Goal: Information Seeking & Learning: Compare options

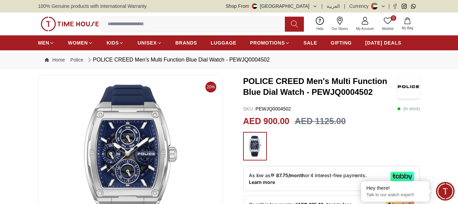
click at [138, 137] on img at bounding box center [130, 161] width 173 height 163
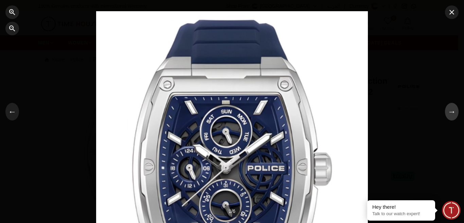
click at [451, 111] on button "→" at bounding box center [452, 112] width 14 height 18
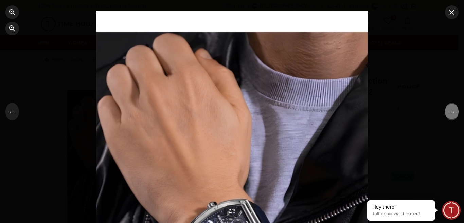
click at [451, 114] on button "→" at bounding box center [452, 112] width 14 height 18
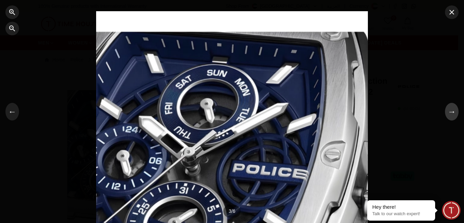
click at [451, 114] on button "→" at bounding box center [452, 112] width 14 height 18
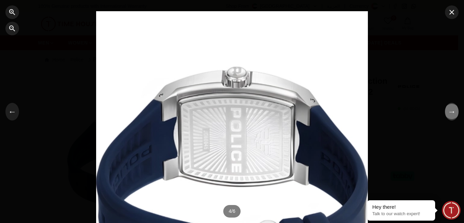
click at [451, 114] on button "→" at bounding box center [452, 112] width 14 height 18
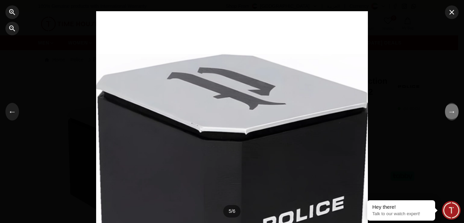
click at [451, 114] on button "→" at bounding box center [452, 112] width 14 height 18
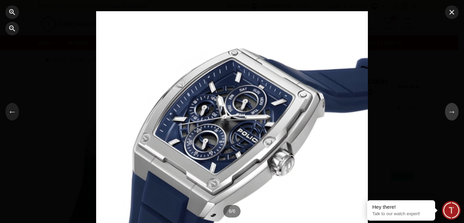
click at [451, 114] on button "→" at bounding box center [452, 112] width 14 height 18
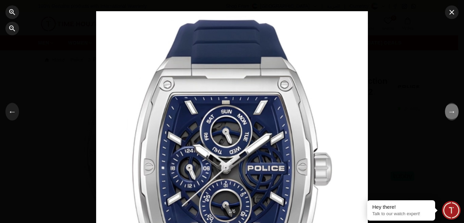
click at [451, 114] on button "→" at bounding box center [452, 112] width 14 height 18
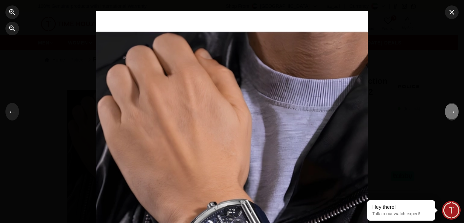
click at [451, 114] on button "→" at bounding box center [452, 112] width 14 height 18
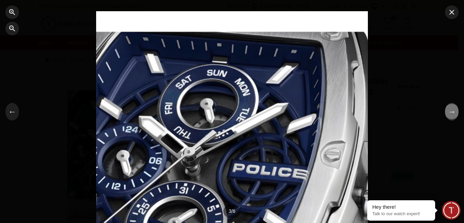
click at [451, 114] on button "→" at bounding box center [452, 112] width 14 height 18
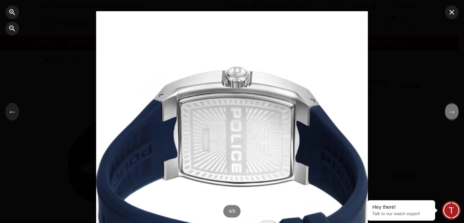
click at [451, 114] on button "→" at bounding box center [452, 112] width 14 height 18
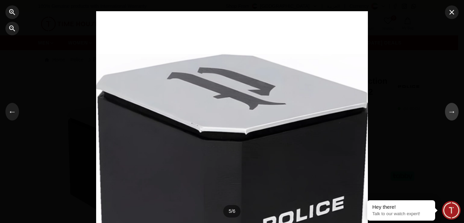
click at [451, 114] on button "→" at bounding box center [452, 112] width 14 height 18
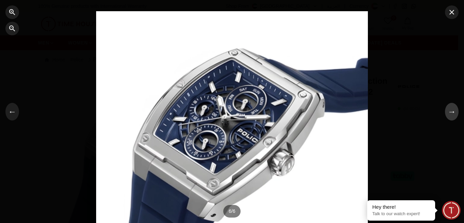
click at [451, 114] on button "→" at bounding box center [452, 112] width 14 height 18
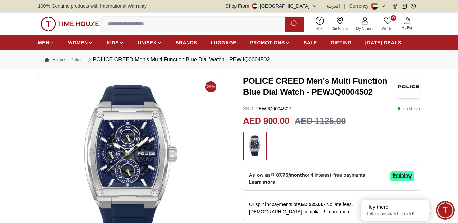
click at [163, 148] on img at bounding box center [130, 161] width 173 height 163
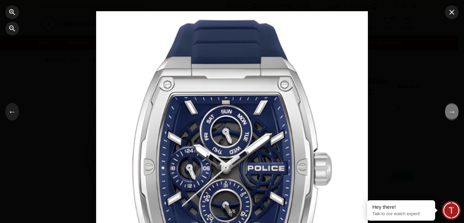
click at [452, 112] on button "→" at bounding box center [452, 112] width 14 height 18
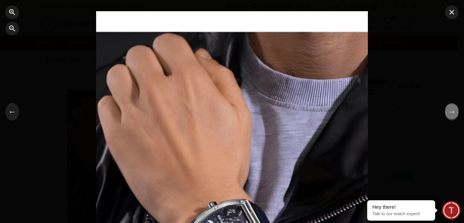
click at [452, 112] on button "→" at bounding box center [452, 112] width 14 height 18
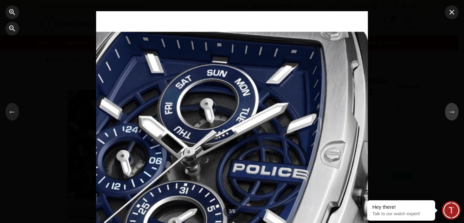
click at [452, 112] on button "→" at bounding box center [452, 112] width 14 height 18
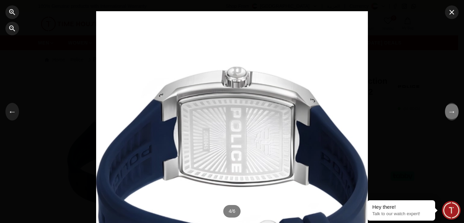
click at [451, 112] on button "→" at bounding box center [452, 112] width 14 height 18
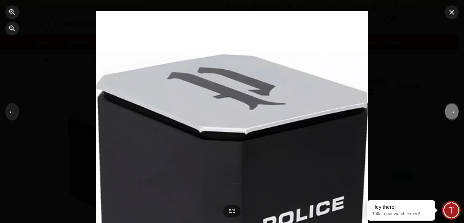
click at [451, 112] on button "→" at bounding box center [452, 112] width 14 height 18
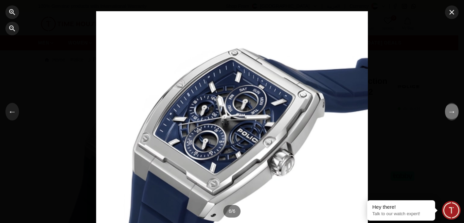
click at [451, 112] on button "→" at bounding box center [452, 112] width 14 height 18
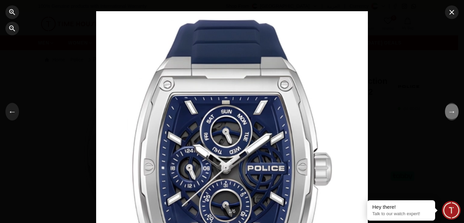
click at [451, 112] on button "→" at bounding box center [452, 112] width 14 height 18
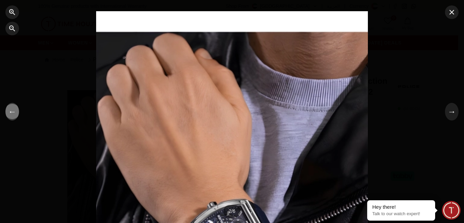
click at [13, 115] on button "←" at bounding box center [12, 112] width 14 height 18
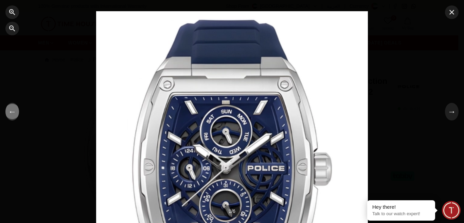
click at [13, 114] on button "←" at bounding box center [12, 112] width 14 height 18
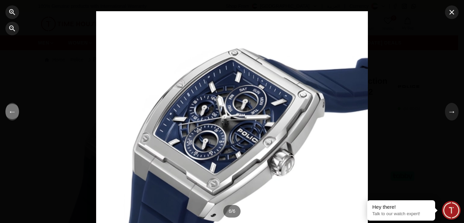
click at [13, 114] on button "←" at bounding box center [12, 112] width 14 height 18
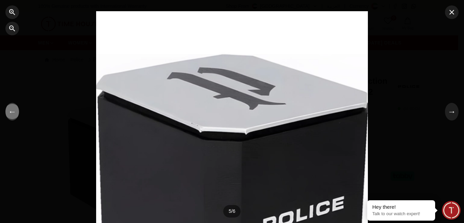
click at [13, 114] on button "←" at bounding box center [12, 112] width 14 height 18
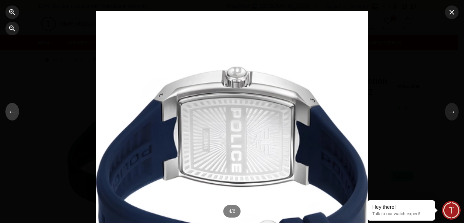
click at [13, 114] on button "←" at bounding box center [12, 112] width 14 height 18
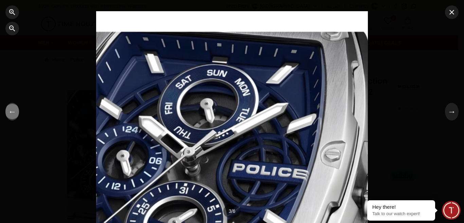
click at [13, 114] on button "←" at bounding box center [12, 112] width 14 height 18
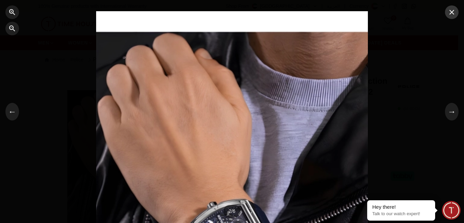
click at [451, 15] on icon "button" at bounding box center [451, 12] width 8 height 8
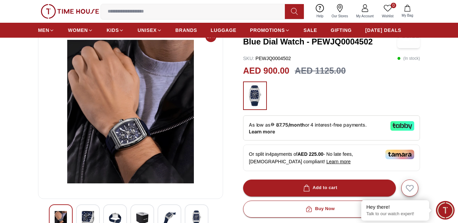
scroll to position [34, 0]
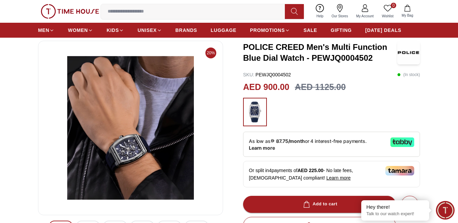
click at [180, 140] on img at bounding box center [130, 127] width 173 height 163
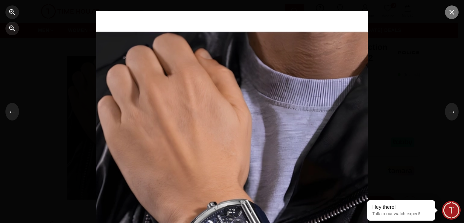
click at [450, 13] on icon "button" at bounding box center [451, 12] width 5 height 5
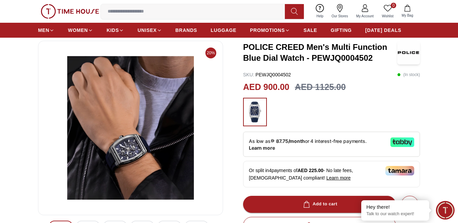
click at [176, 135] on img at bounding box center [130, 127] width 173 height 163
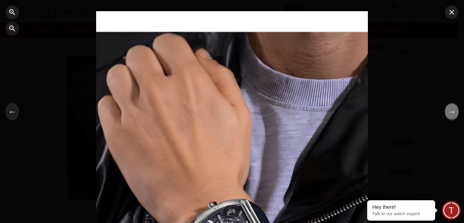
click at [452, 115] on button "→" at bounding box center [452, 112] width 14 height 18
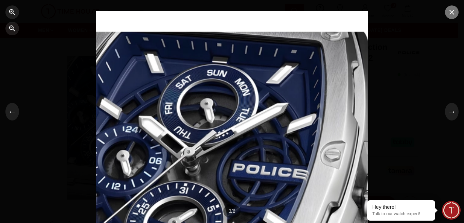
click at [455, 13] on icon "button" at bounding box center [451, 12] width 8 height 8
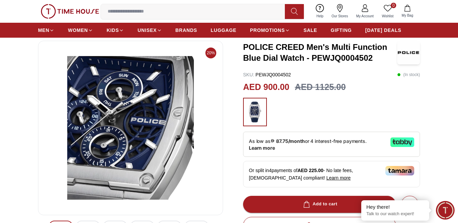
click at [189, 145] on img at bounding box center [130, 127] width 173 height 163
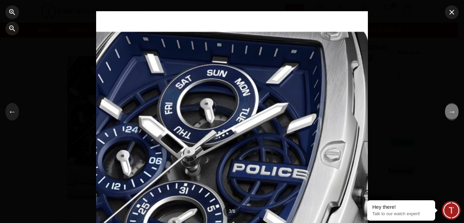
click at [449, 113] on button "→" at bounding box center [452, 112] width 14 height 18
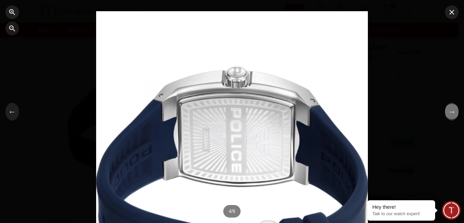
click at [450, 110] on button "→" at bounding box center [452, 112] width 14 height 18
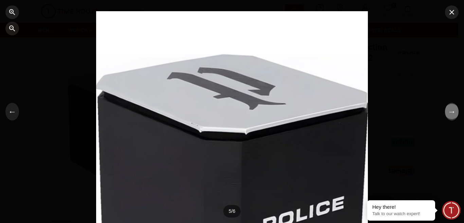
click at [450, 110] on button "→" at bounding box center [452, 112] width 14 height 18
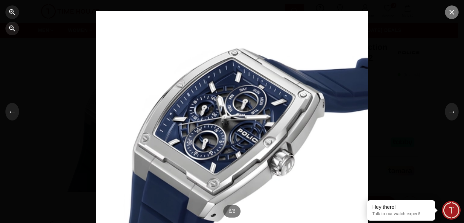
click at [453, 15] on icon "button" at bounding box center [451, 12] width 8 height 8
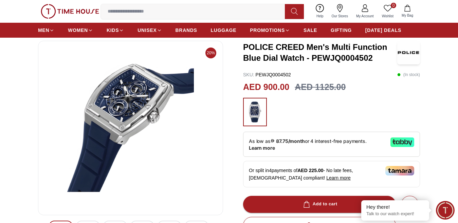
click at [165, 110] on img at bounding box center [130, 127] width 173 height 163
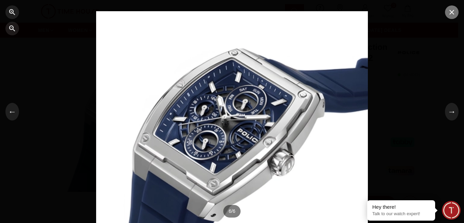
click at [453, 14] on icon "button" at bounding box center [451, 12] width 5 height 5
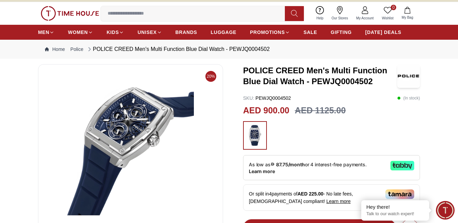
scroll to position [0, 0]
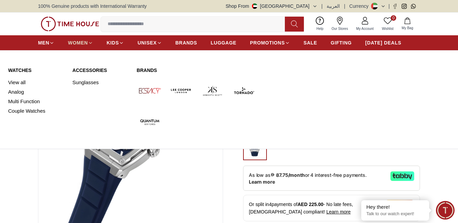
click at [75, 46] on span "WOMEN" at bounding box center [78, 42] width 20 height 7
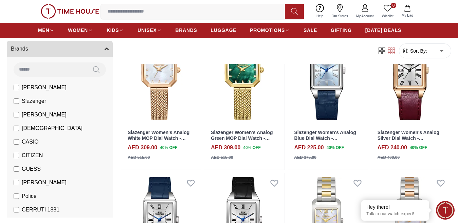
scroll to position [68, 0]
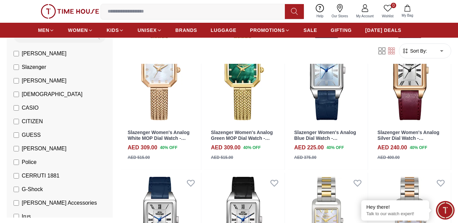
click at [27, 162] on span "Police" at bounding box center [29, 162] width 15 height 8
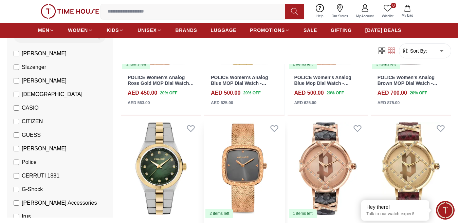
scroll to position [611, 0]
